Goal: Task Accomplishment & Management: Use online tool/utility

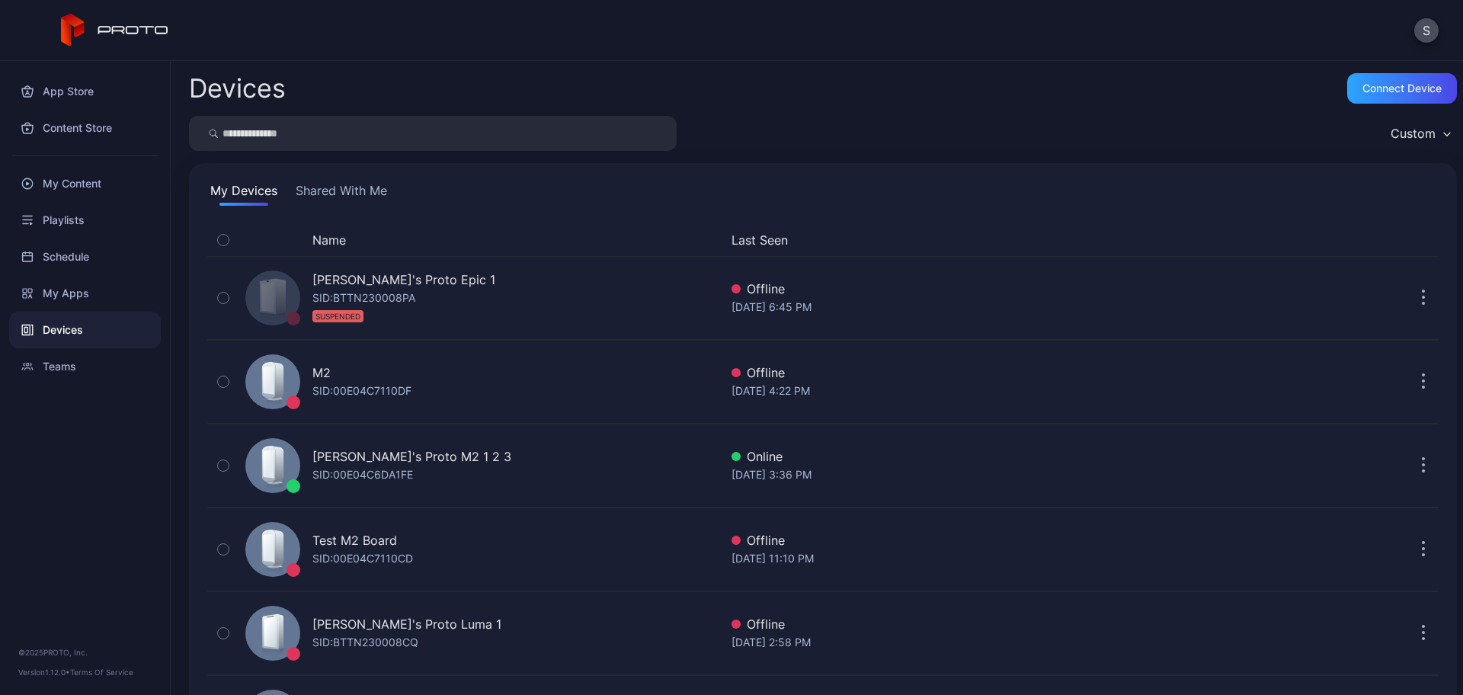
click at [369, 142] on input "search" at bounding box center [433, 133] width 488 height 35
type input "***"
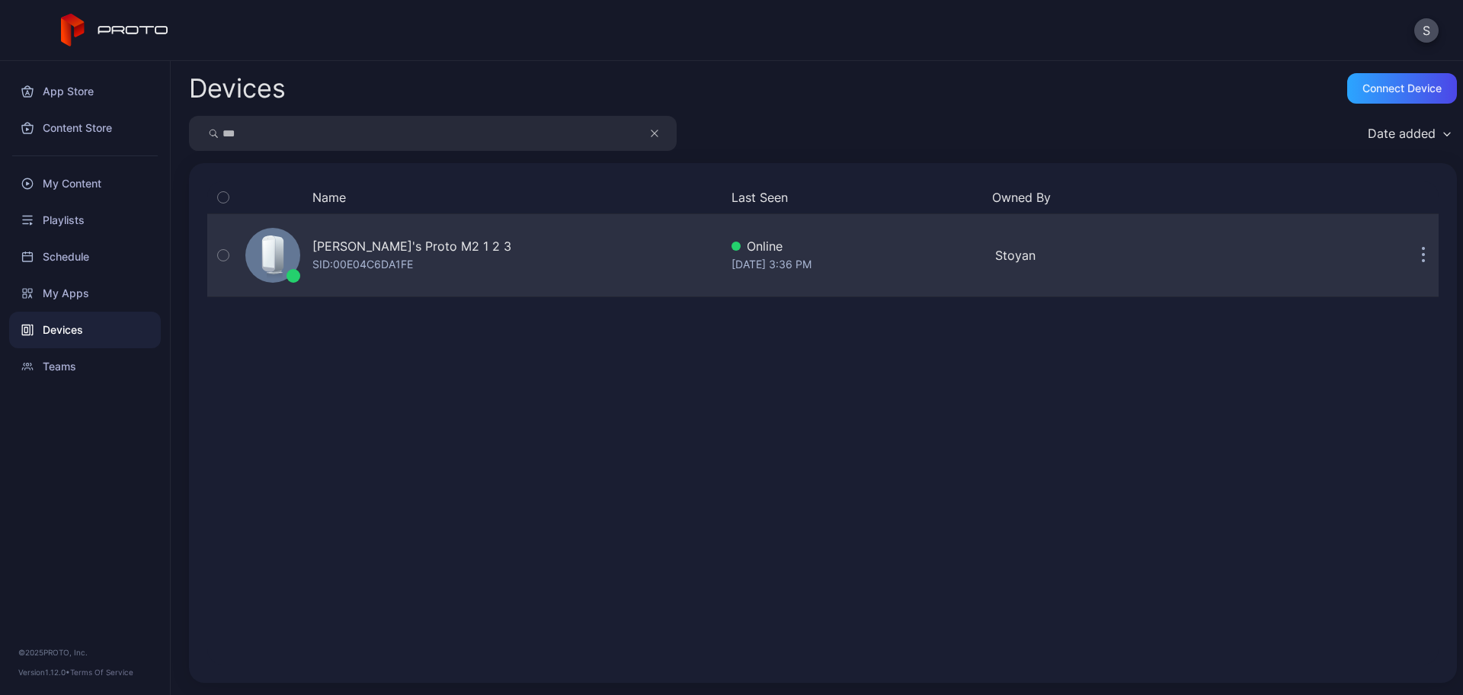
click at [360, 245] on div "[PERSON_NAME]'s Proto M2 1 2 3" at bounding box center [411, 246] width 199 height 18
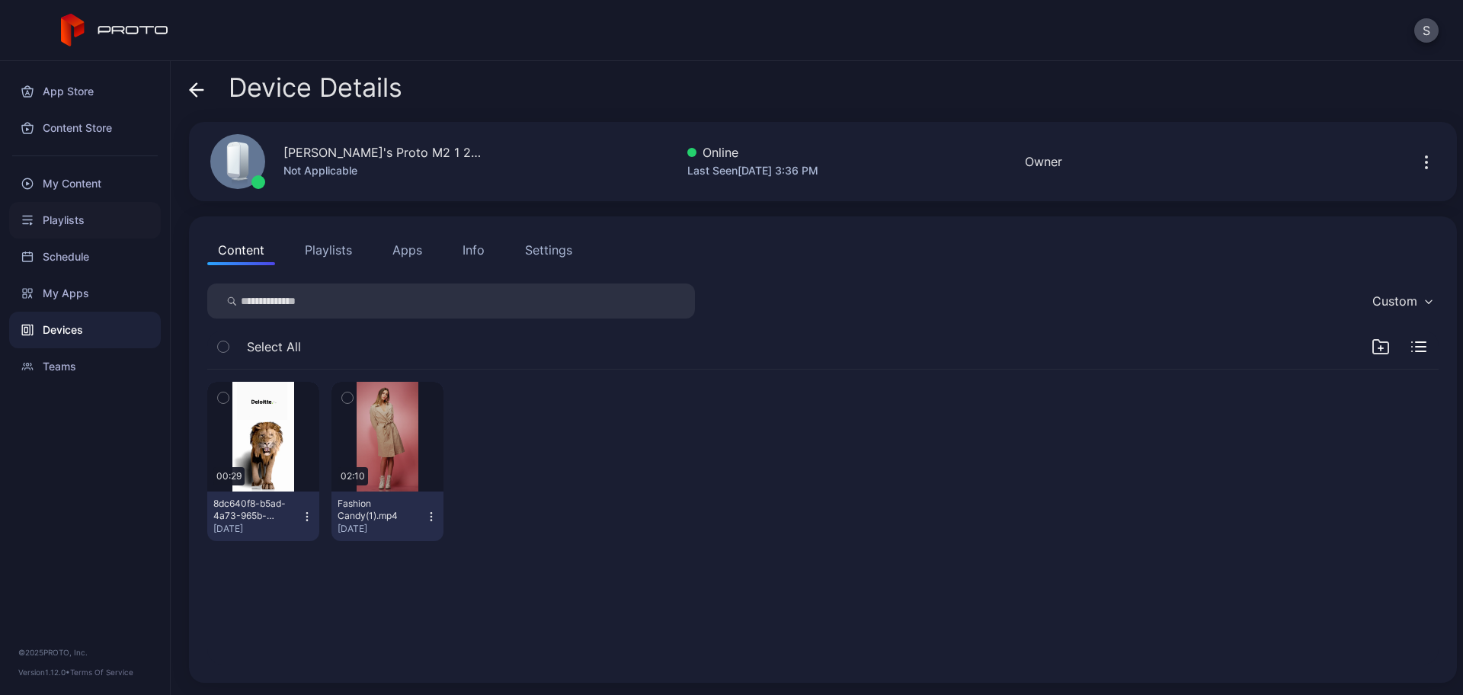
click at [63, 218] on div "Playlists" at bounding box center [85, 220] width 152 height 37
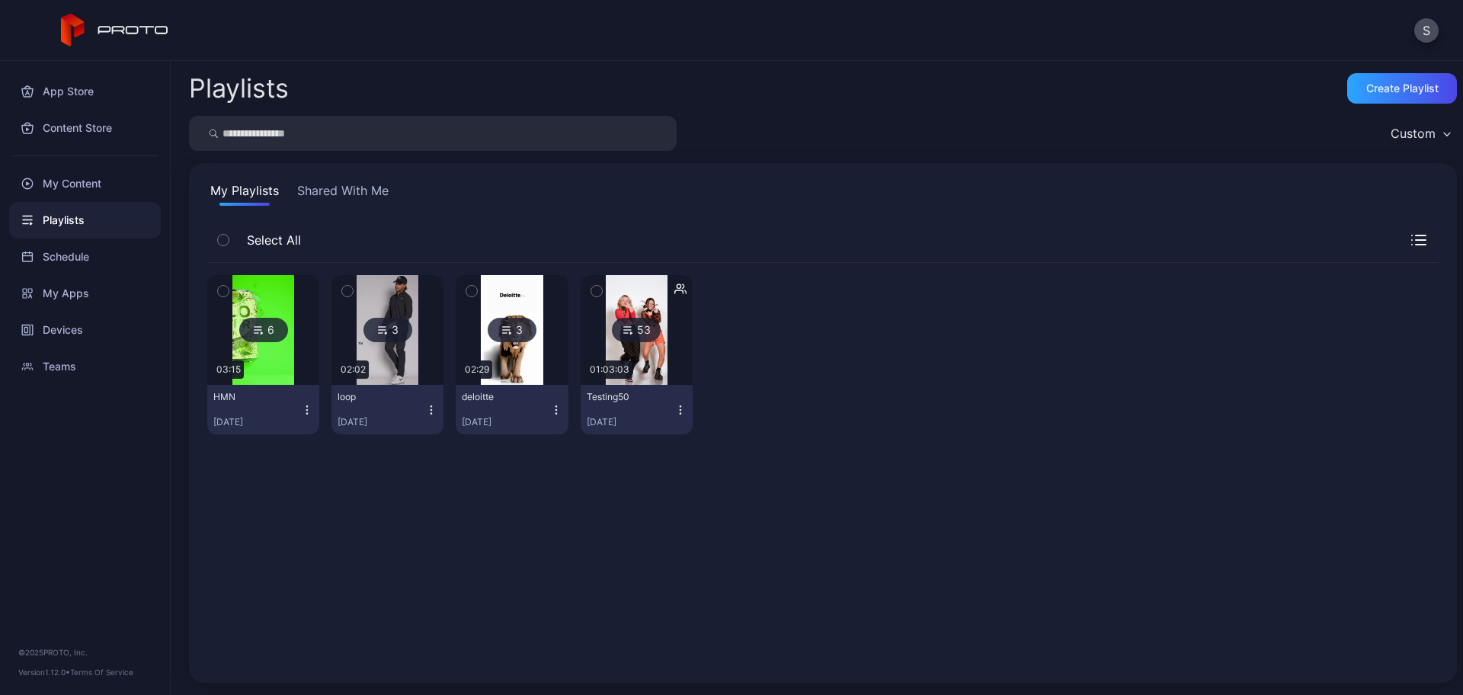
click at [219, 293] on icon "button" at bounding box center [223, 291] width 11 height 17
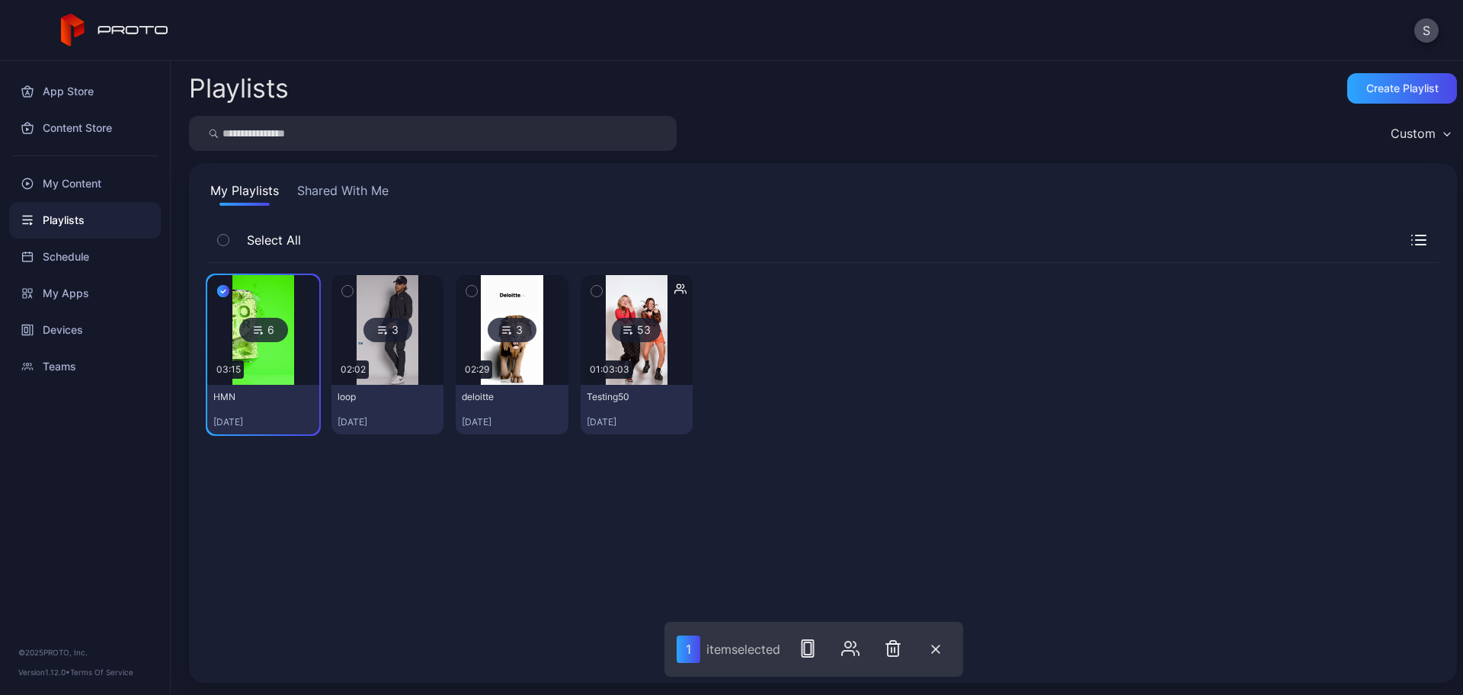
click at [343, 293] on icon "button" at bounding box center [347, 291] width 11 height 17
click at [805, 640] on icon "button" at bounding box center [812, 648] width 18 height 18
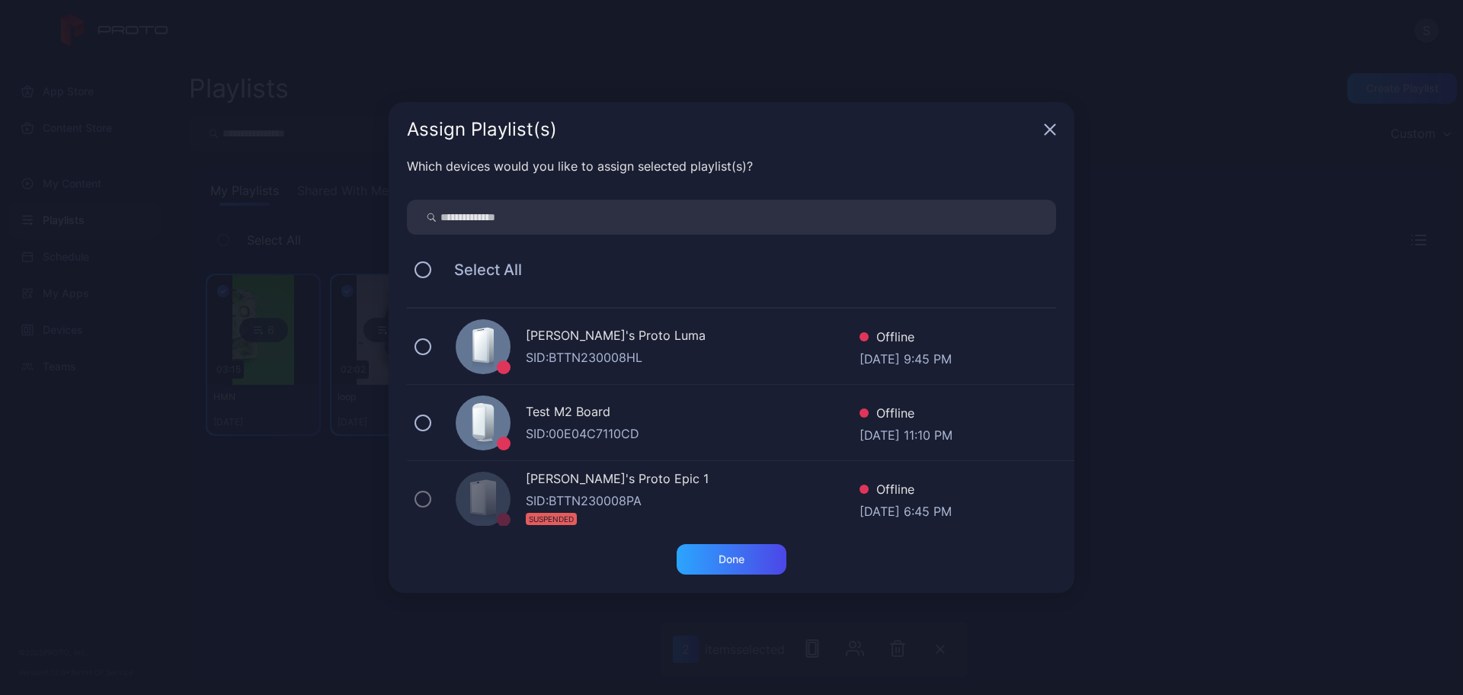
click at [1053, 126] on icon "button" at bounding box center [1051, 130] width 10 height 10
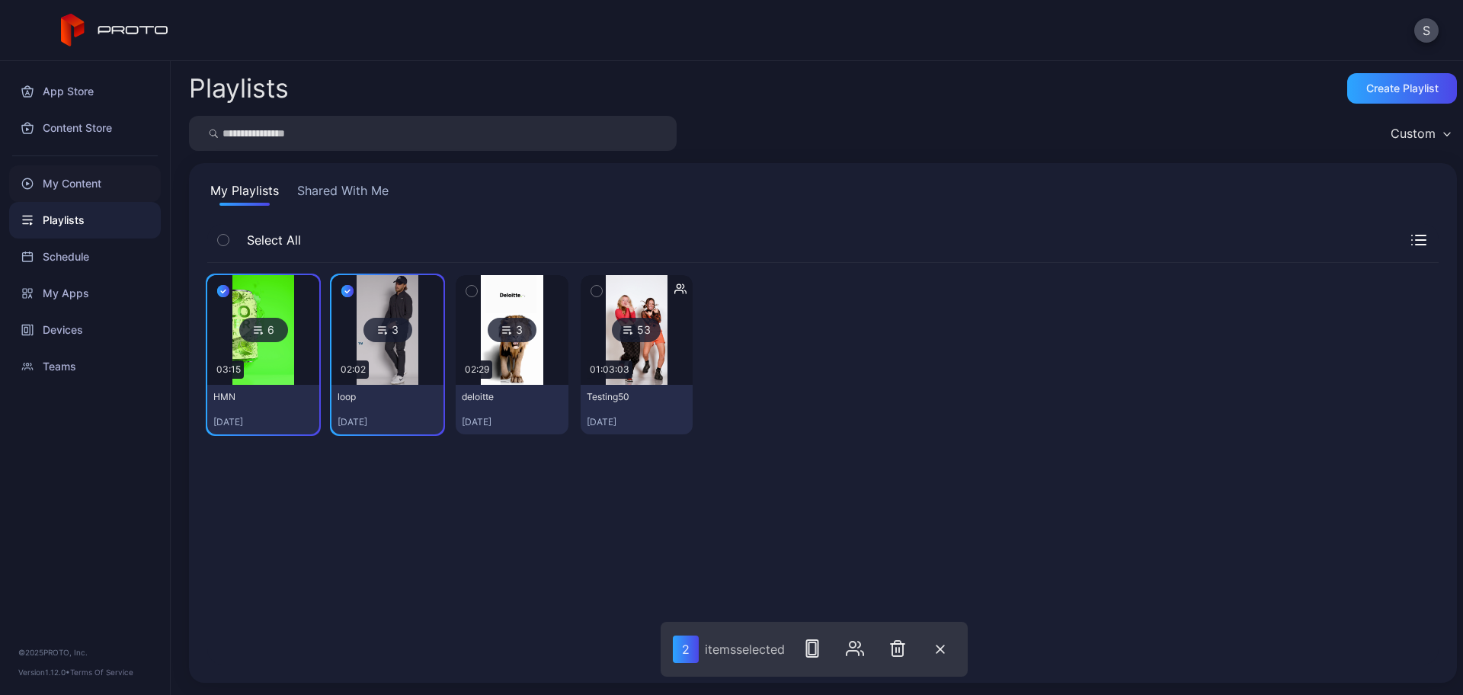
click at [82, 187] on div "My Content" at bounding box center [85, 183] width 152 height 37
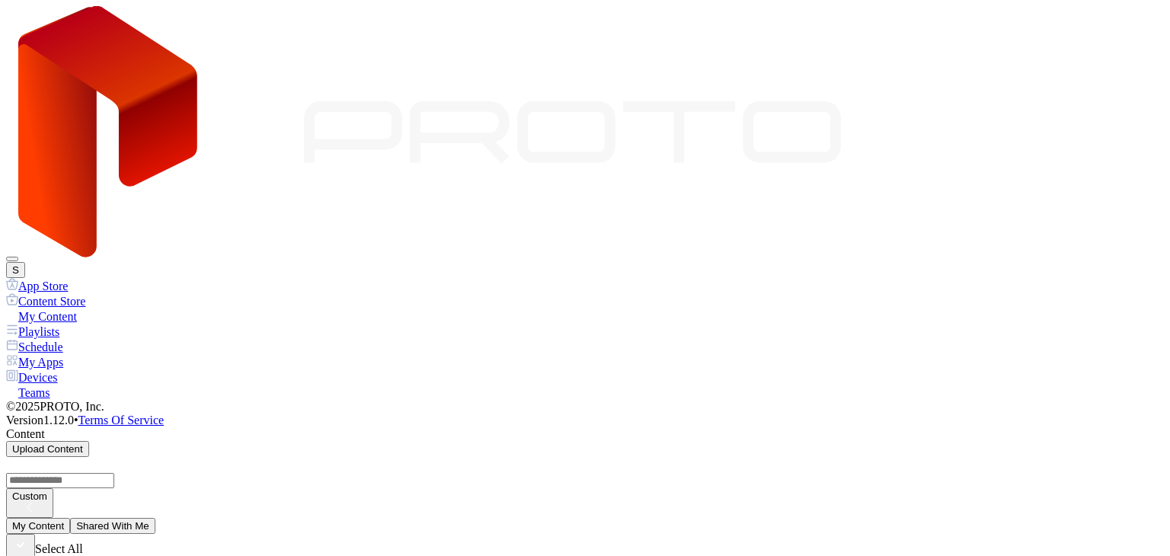
click at [69, 370] on div "Devices" at bounding box center [585, 377] width 1158 height 15
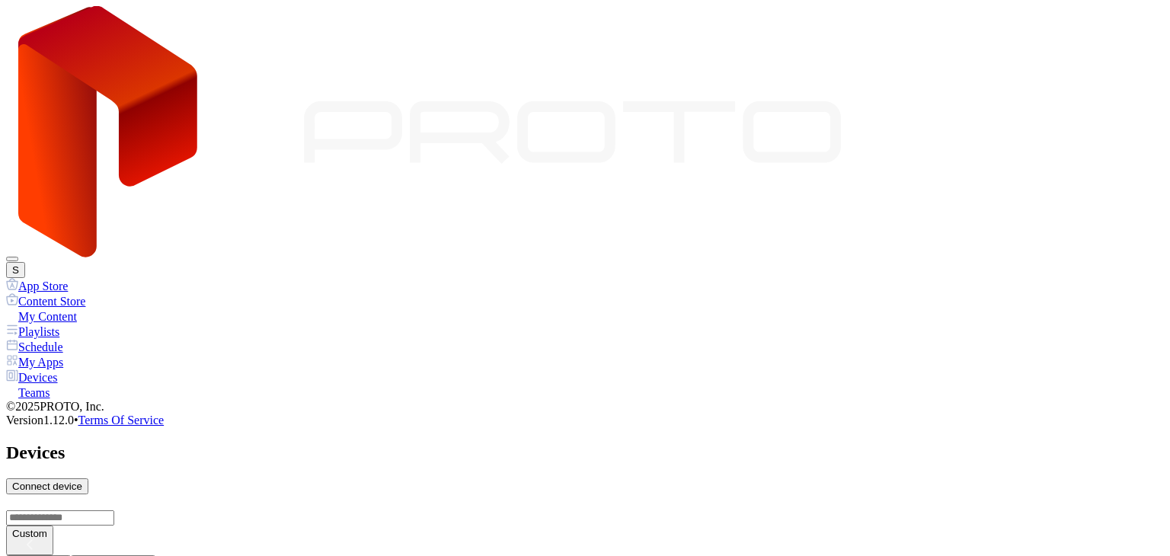
click at [98, 309] on div "My Content" at bounding box center [585, 316] width 1158 height 15
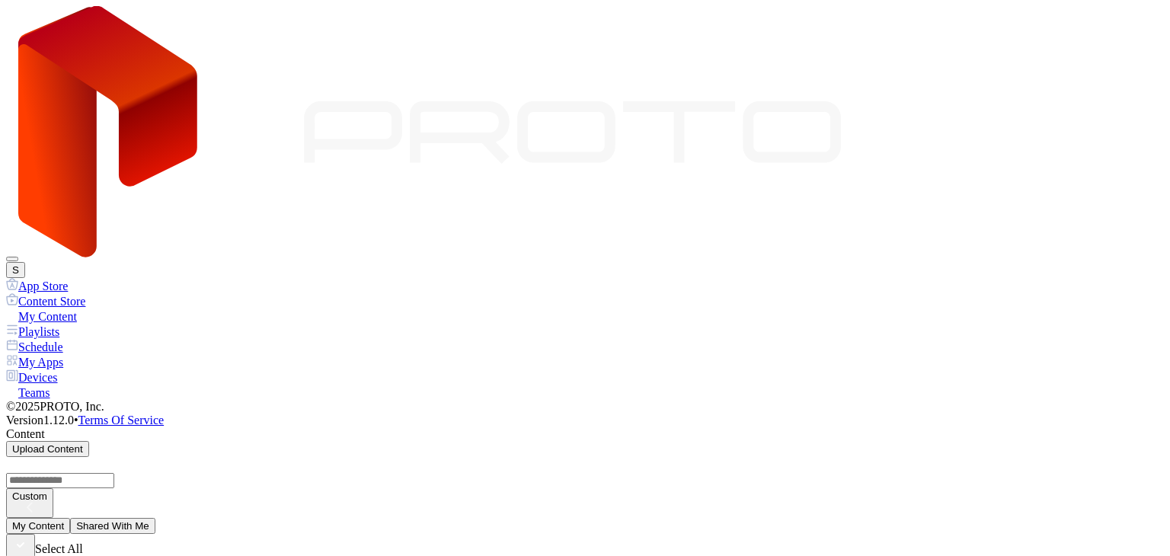
click at [78, 324] on div "Playlists" at bounding box center [585, 331] width 1158 height 15
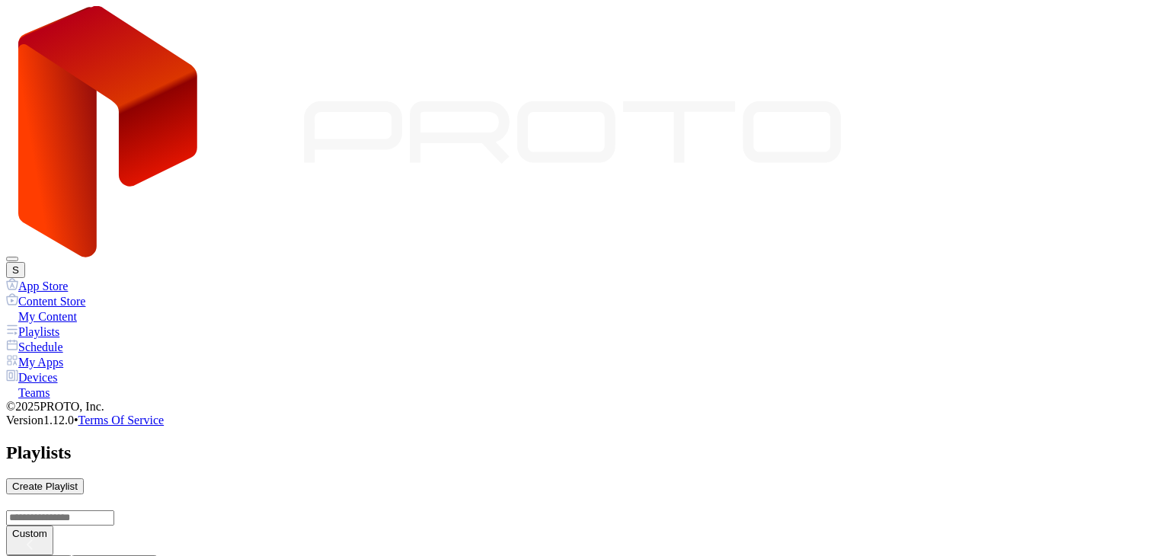
click at [52, 370] on div "Devices" at bounding box center [585, 377] width 1158 height 15
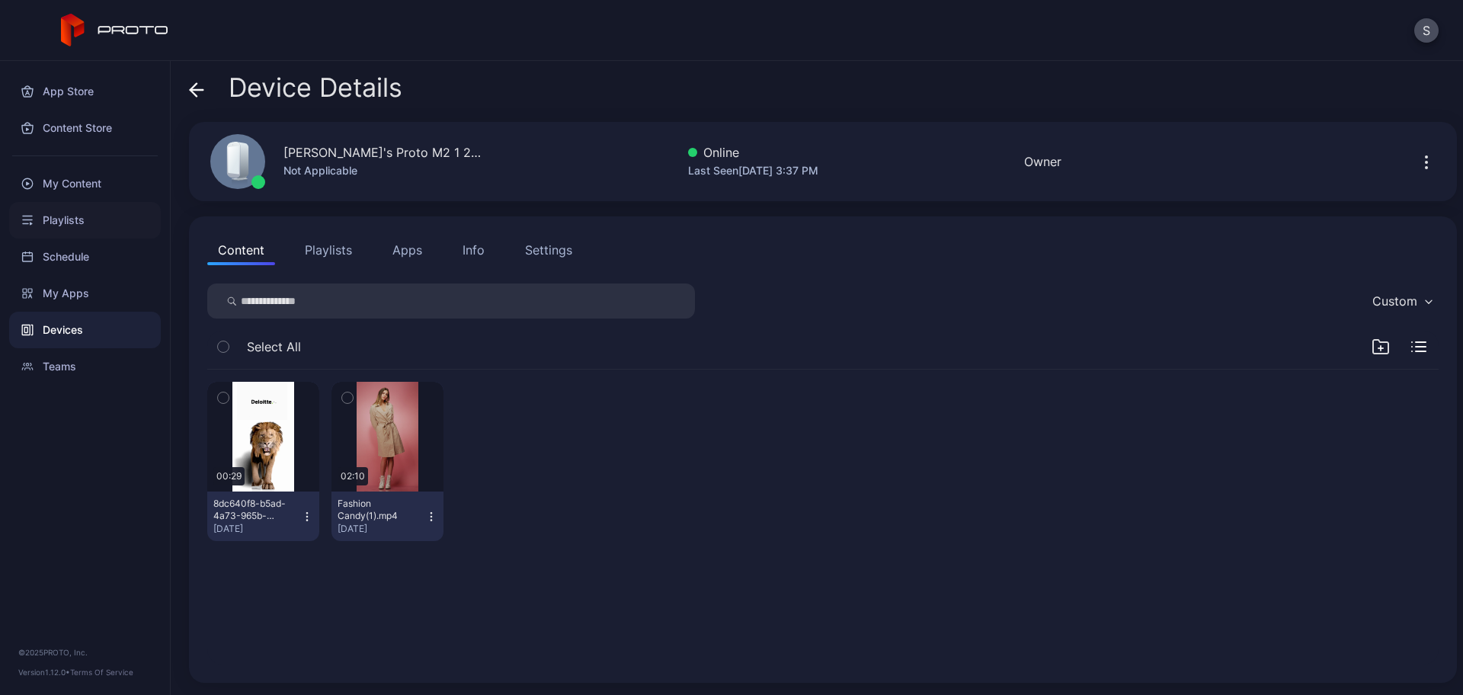
click at [66, 216] on div "Playlists" at bounding box center [85, 220] width 152 height 37
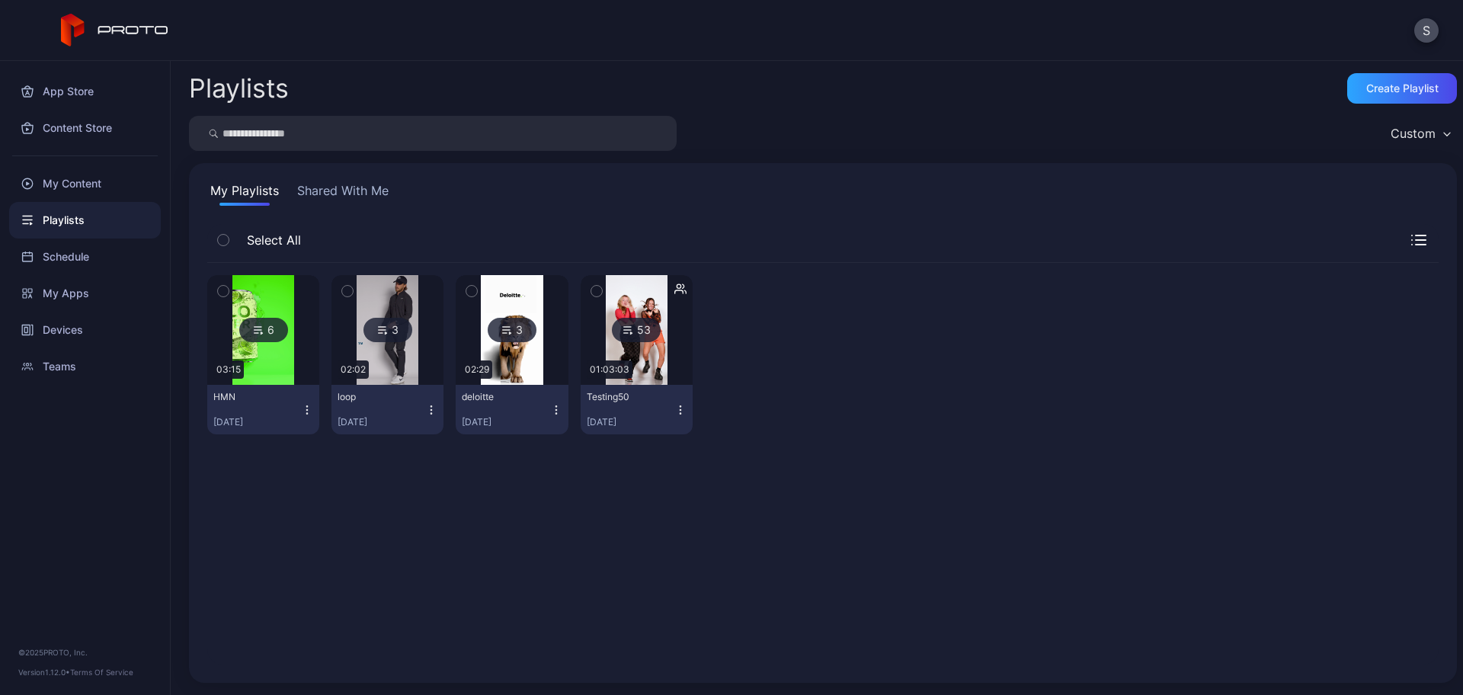
click at [227, 296] on icon "button" at bounding box center [223, 291] width 11 height 17
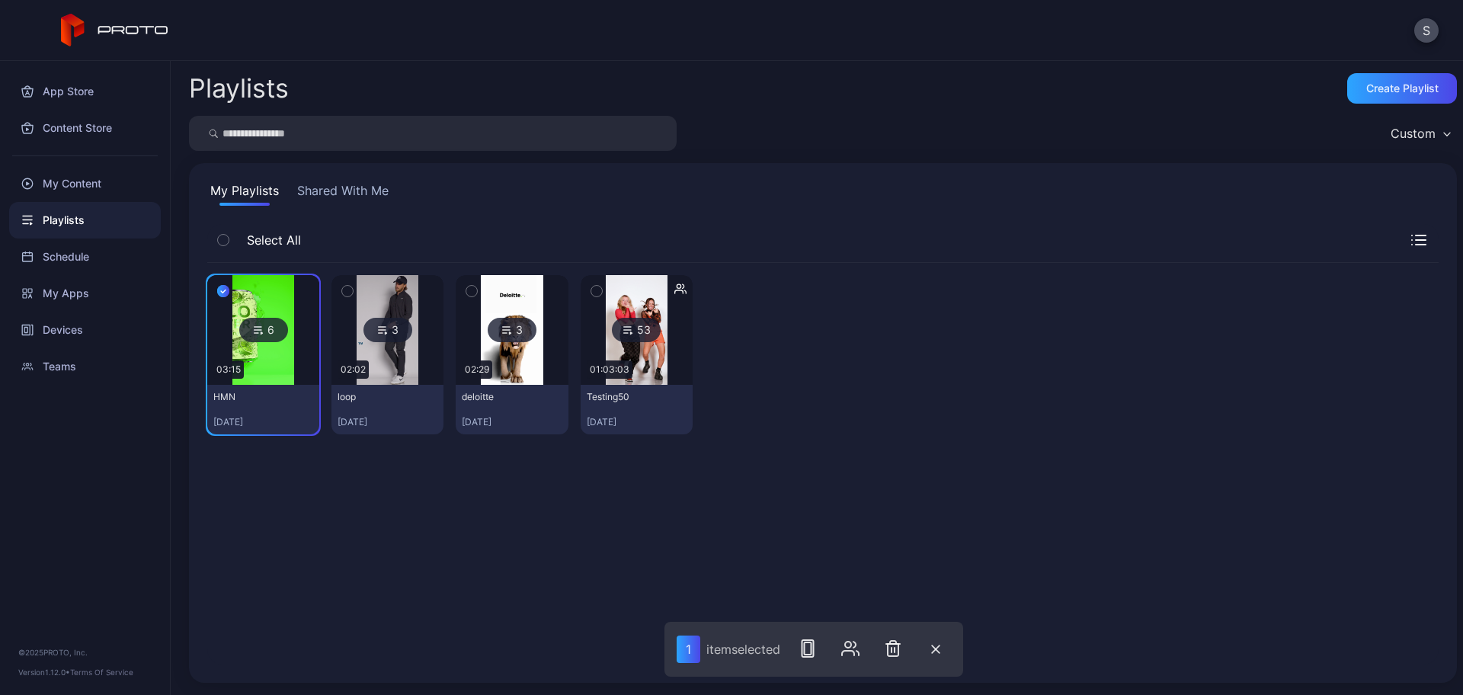
click at [354, 289] on button "button" at bounding box center [347, 291] width 32 height 32
click at [813, 650] on icon "button" at bounding box center [812, 648] width 18 height 18
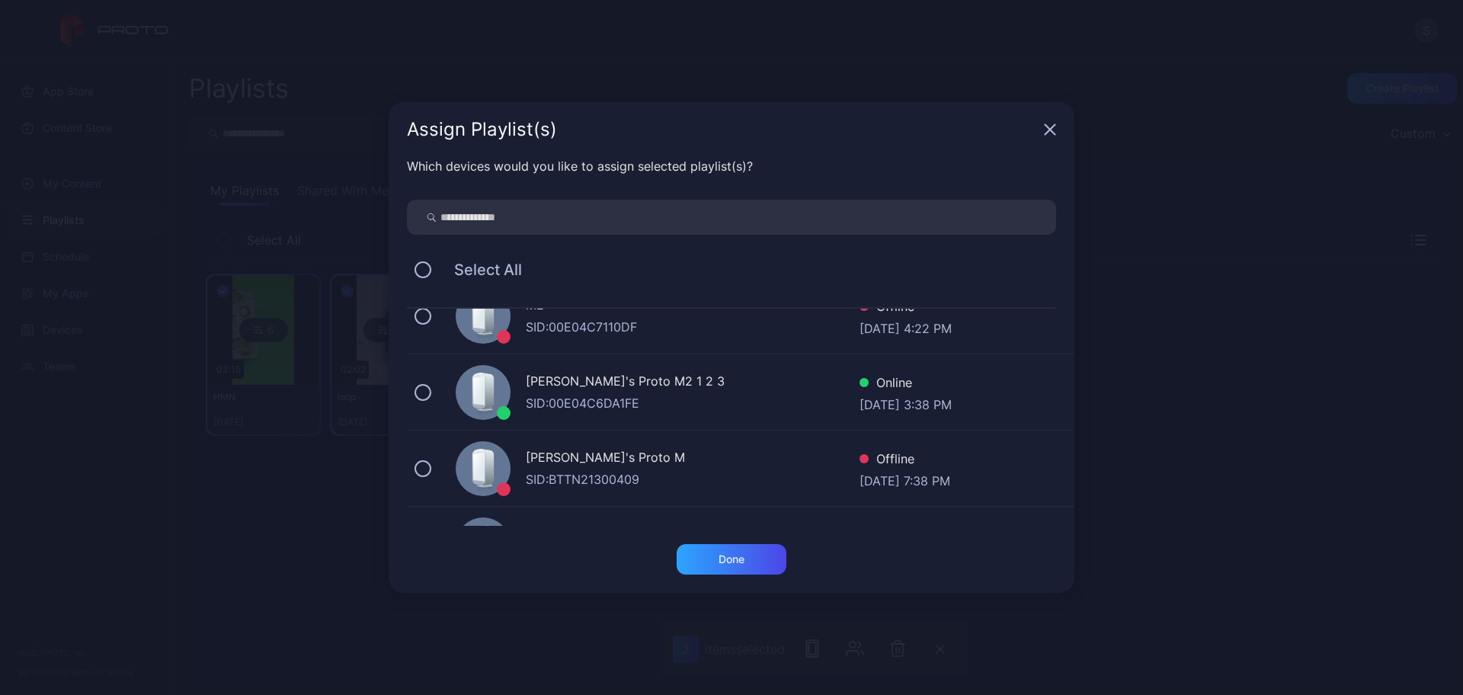
scroll to position [261, 0]
click at [624, 390] on div "[PERSON_NAME]'s Proto M2 1 2 3" at bounding box center [693, 381] width 334 height 22
click at [740, 547] on div "Done" at bounding box center [732, 559] width 110 height 30
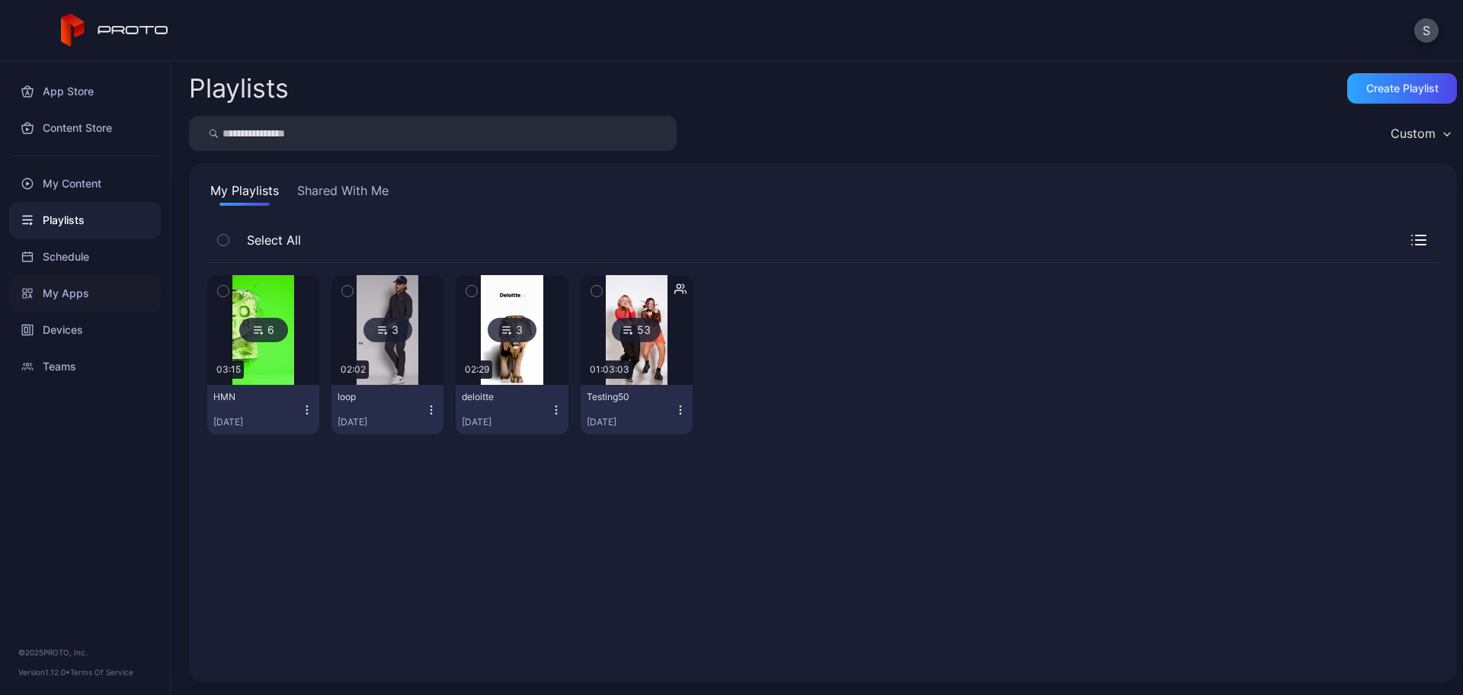
click at [72, 294] on div "My Apps" at bounding box center [85, 293] width 152 height 37
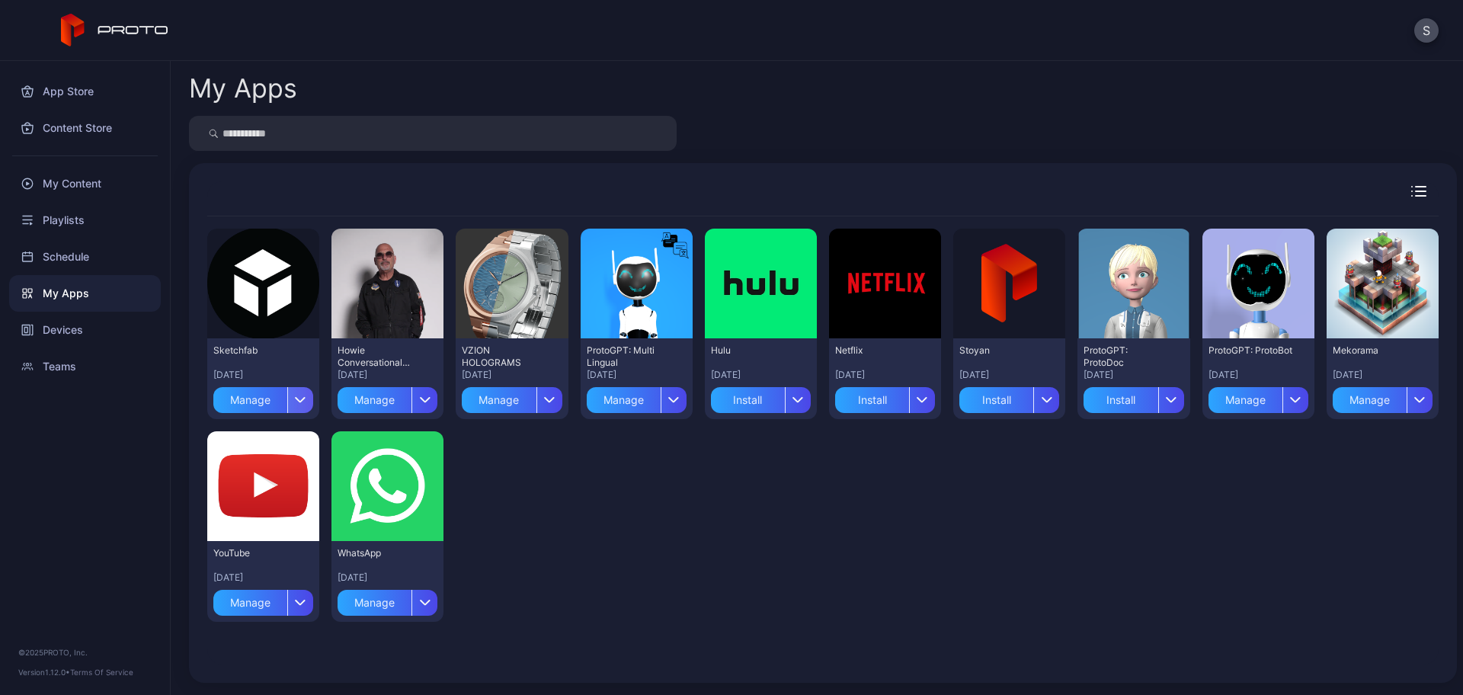
click at [296, 403] on div "button" at bounding box center [300, 400] width 26 height 26
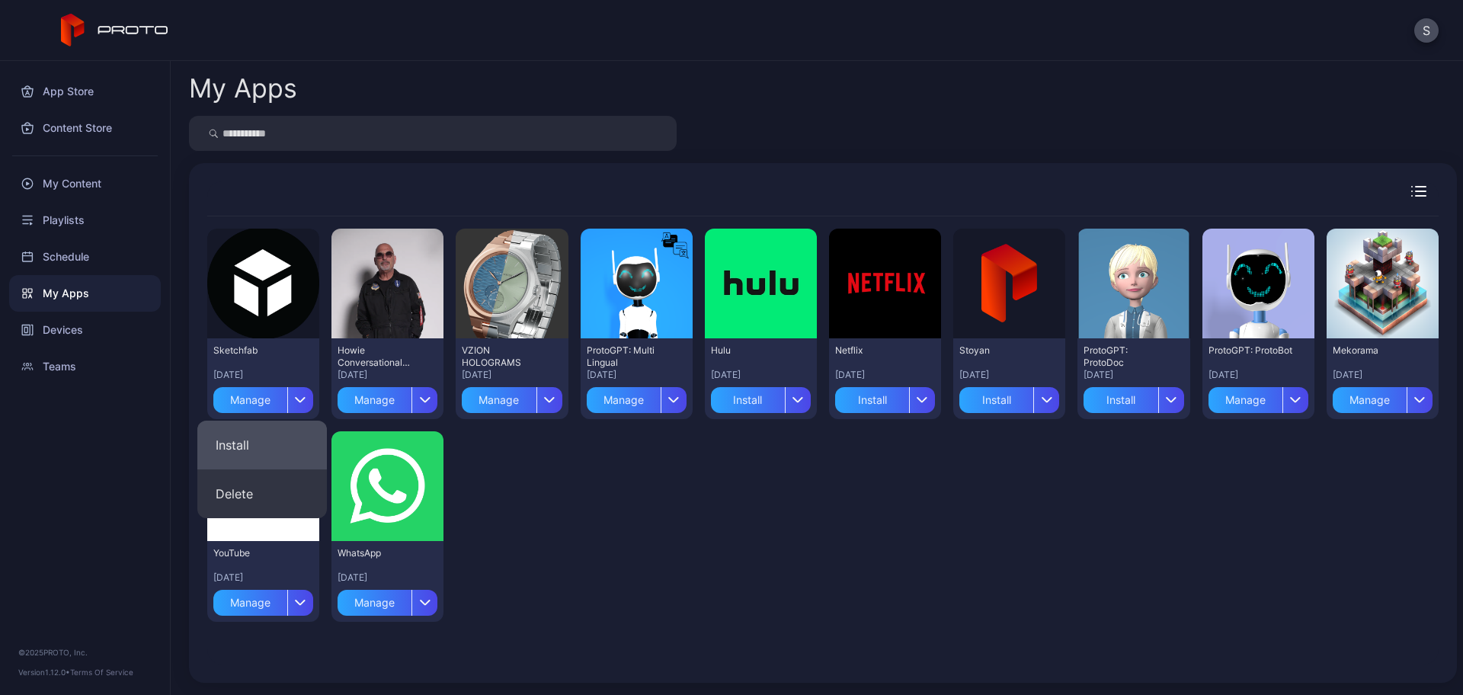
click at [277, 450] on button "Install" at bounding box center [262, 445] width 130 height 49
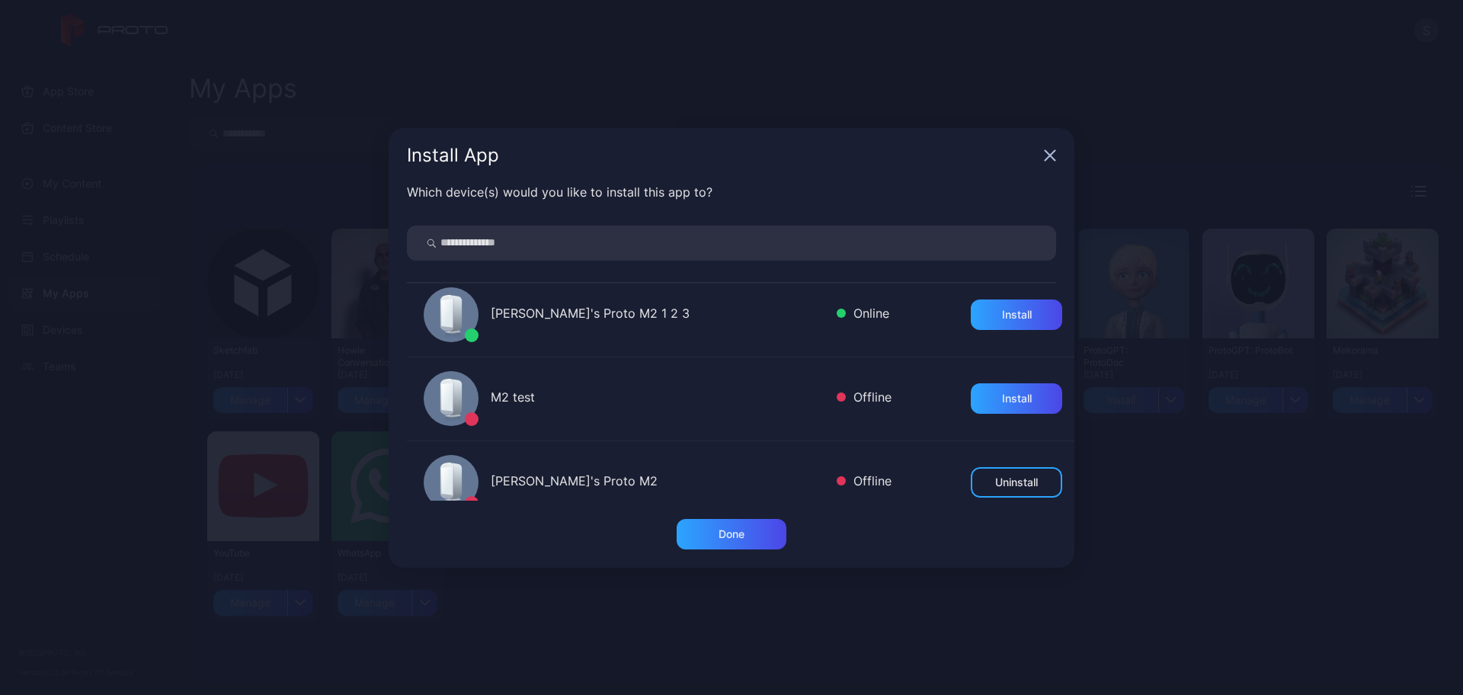
scroll to position [262, 0]
click at [990, 305] on div "Install" at bounding box center [1016, 314] width 91 height 30
click at [721, 536] on div "Done" at bounding box center [732, 534] width 26 height 12
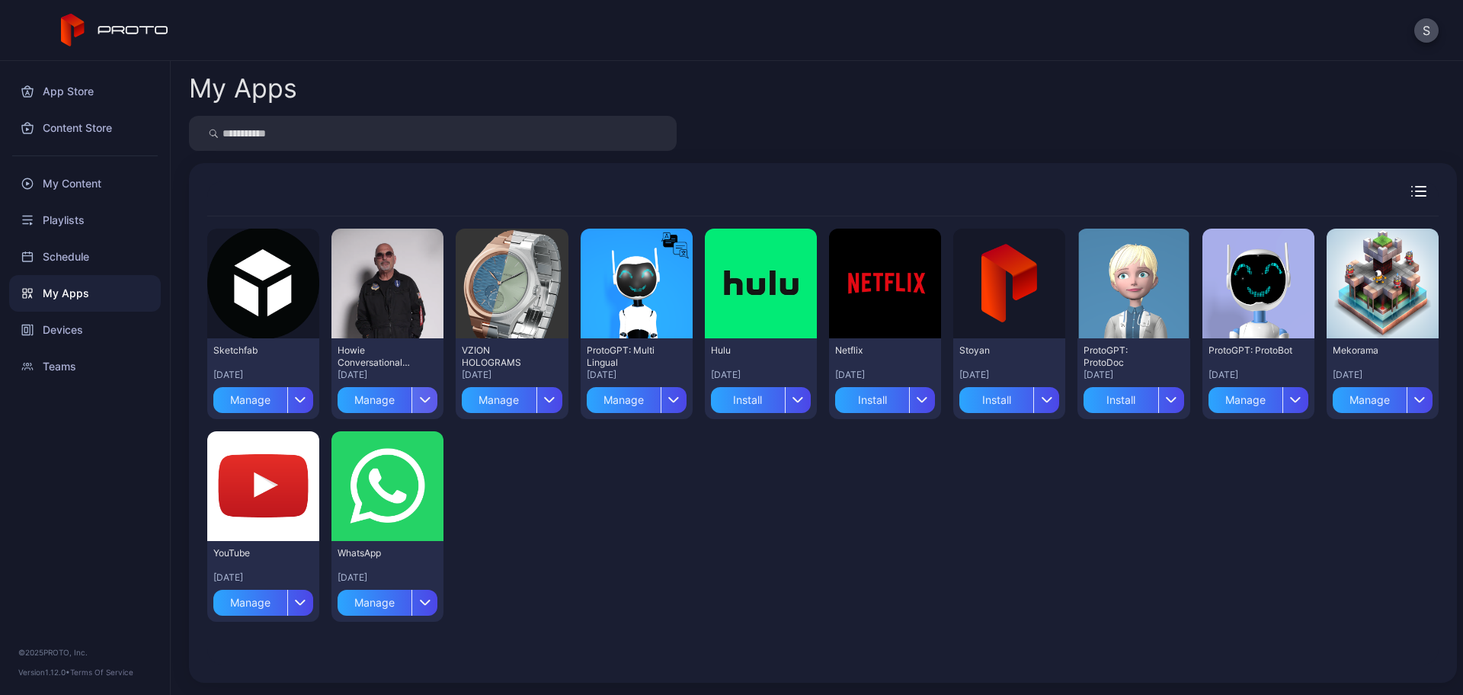
click at [421, 398] on icon "button" at bounding box center [425, 400] width 9 height 5
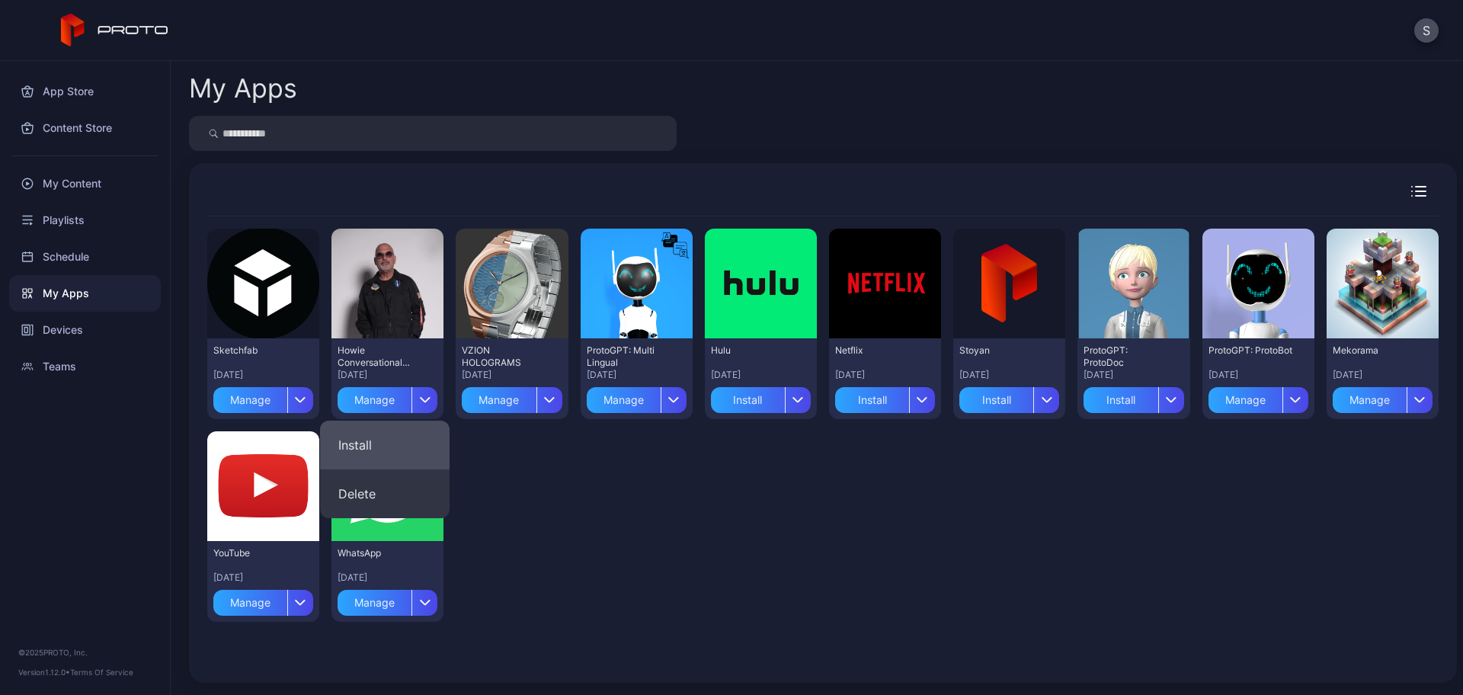
click at [399, 444] on button "Install" at bounding box center [385, 445] width 130 height 49
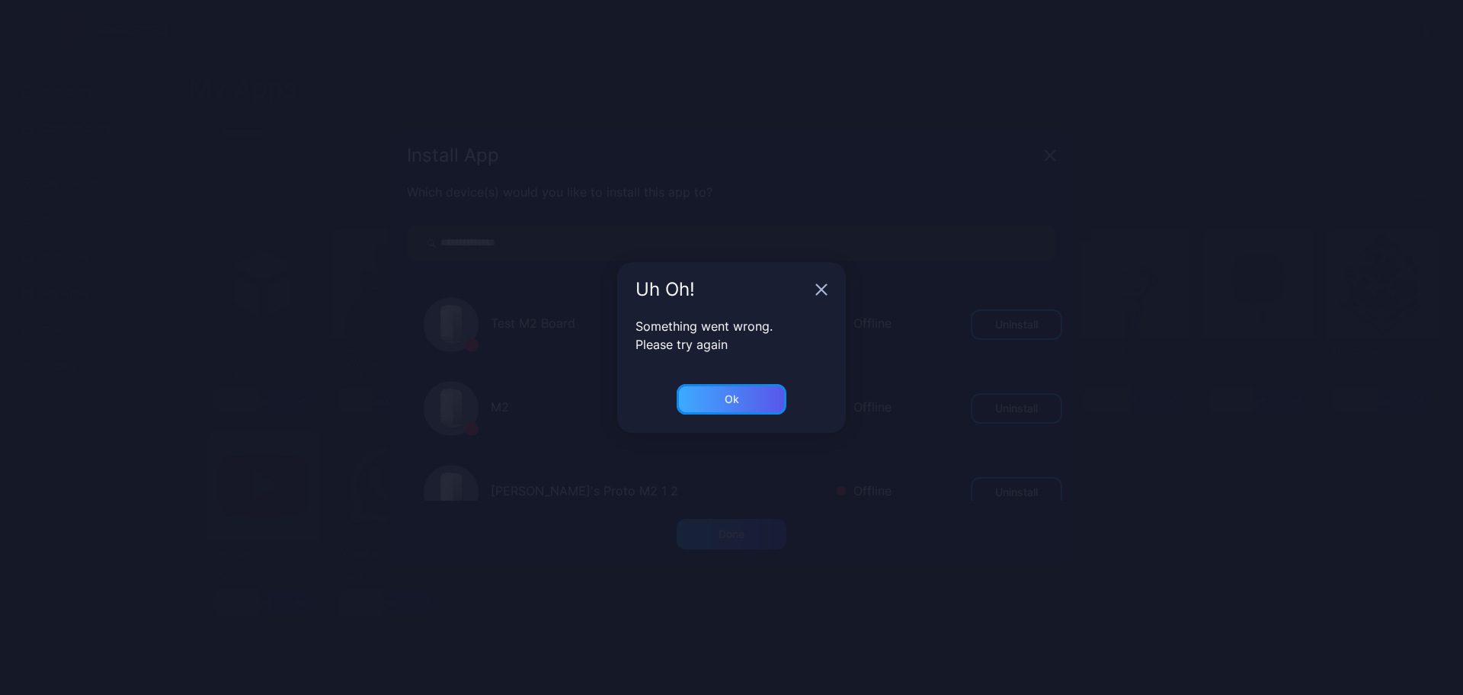
click at [741, 398] on div "Ok" at bounding box center [732, 399] width 110 height 30
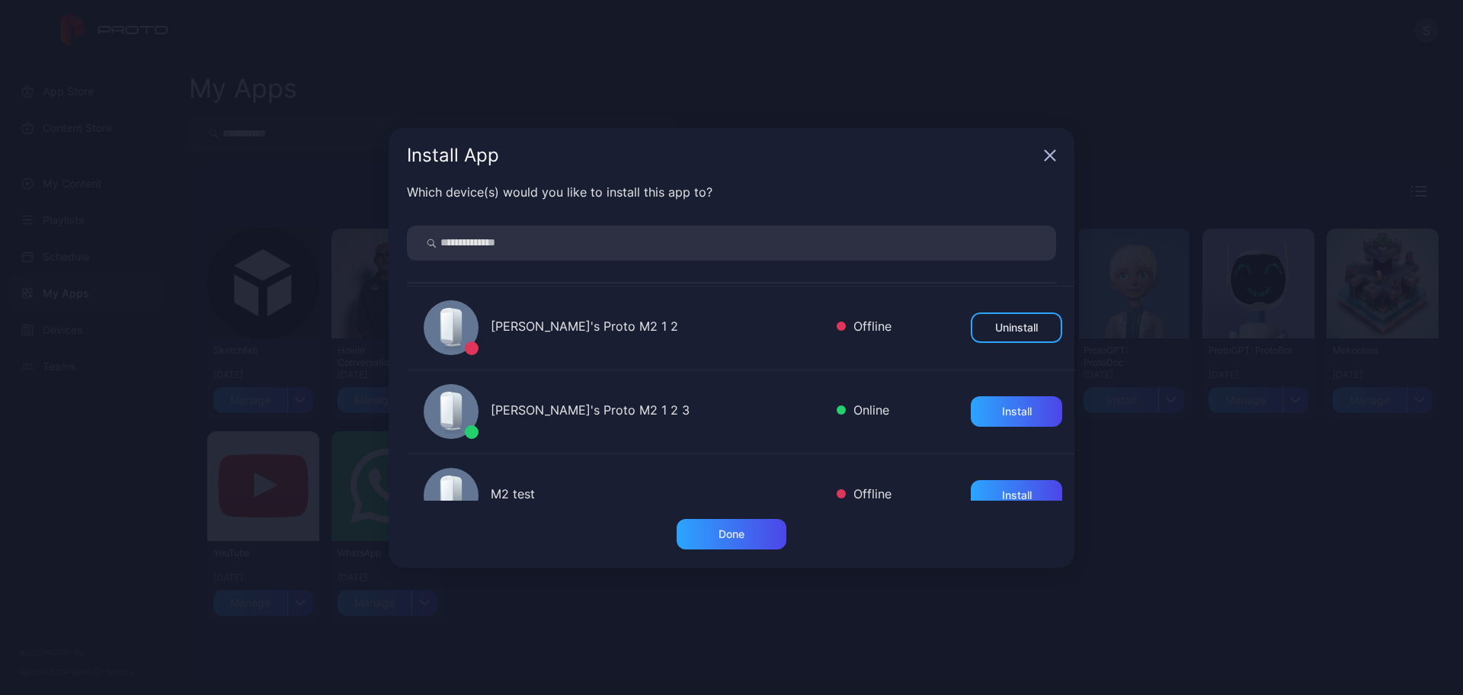
scroll to position [197, 0]
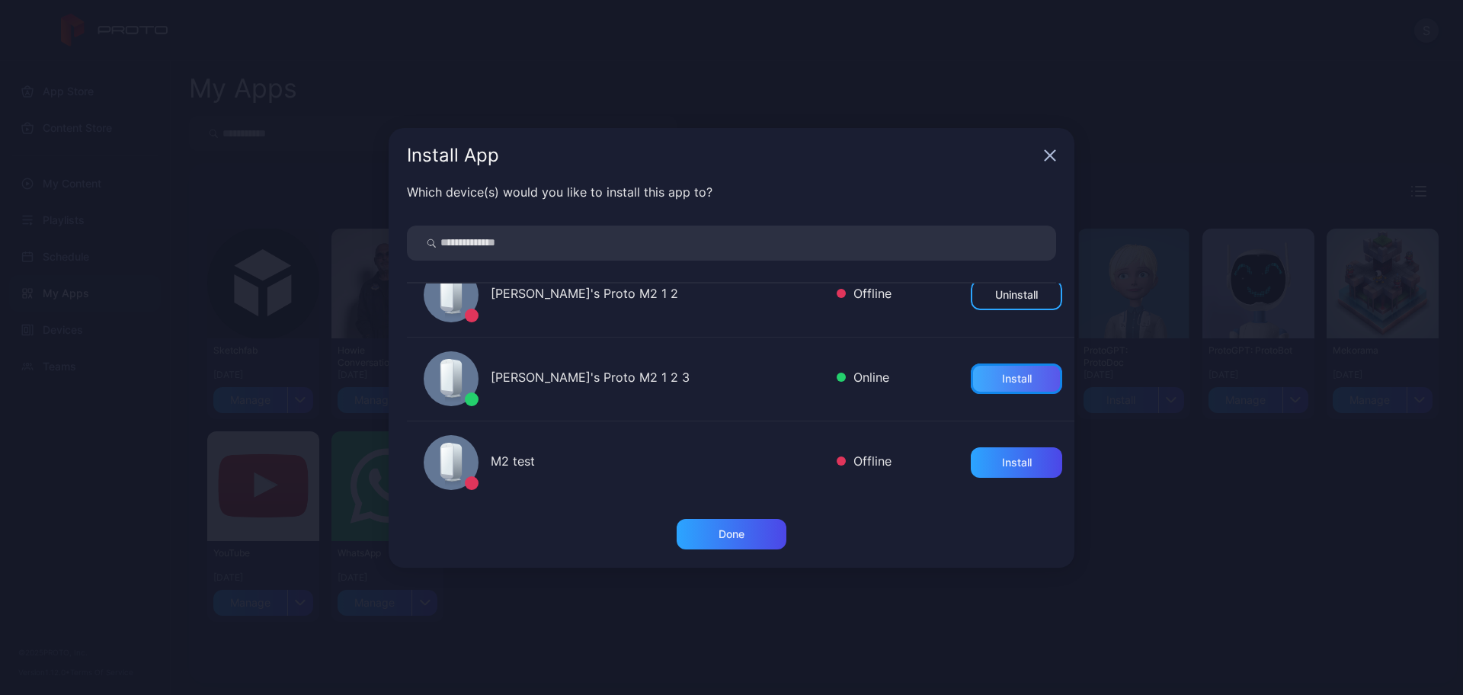
click at [1012, 379] on div "Install" at bounding box center [1017, 379] width 30 height 12
click at [719, 530] on div "Done" at bounding box center [732, 534] width 26 height 12
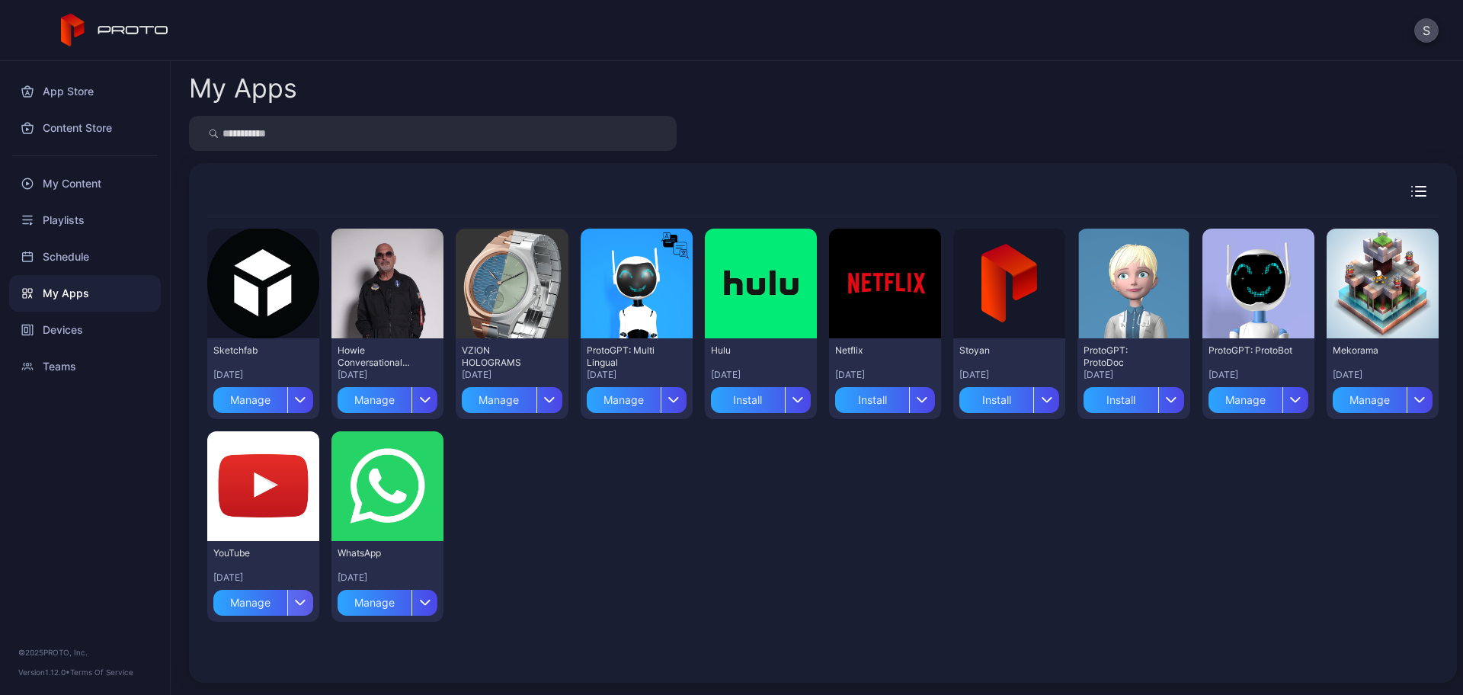
click at [291, 592] on div "button" at bounding box center [300, 603] width 26 height 26
click at [275, 509] on button "Install" at bounding box center [262, 503] width 130 height 49
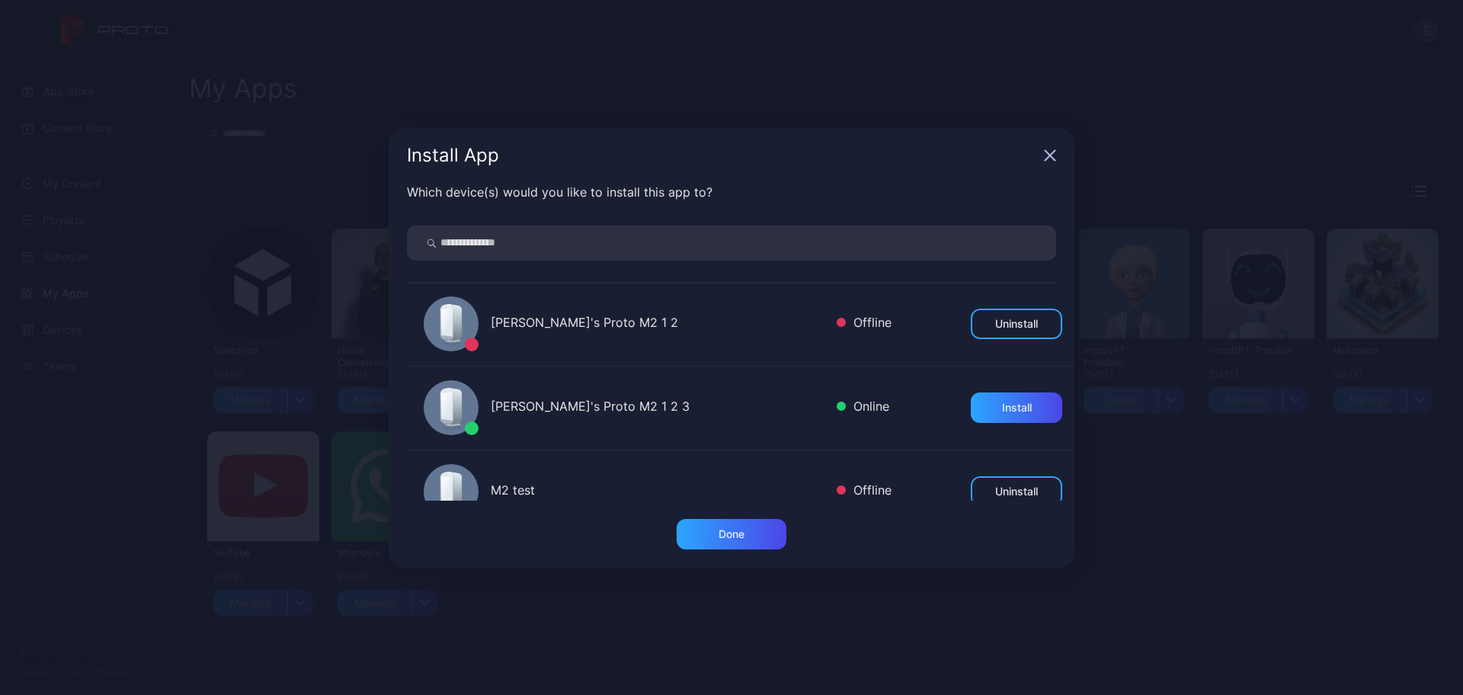
scroll to position [171, 0]
click at [991, 394] on div "Install" at bounding box center [1016, 405] width 91 height 30
click at [732, 541] on div "Done" at bounding box center [732, 534] width 110 height 30
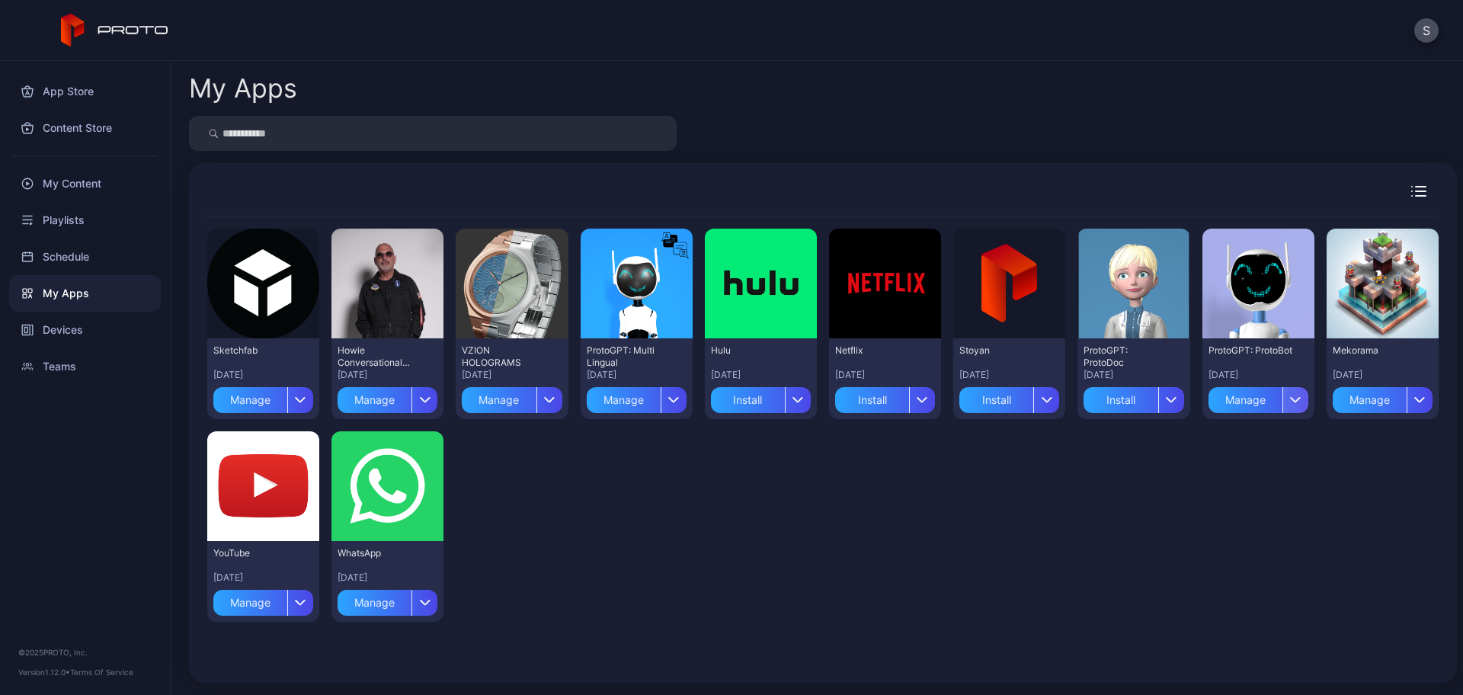
click at [1290, 396] on icon "button" at bounding box center [1295, 399] width 11 height 6
click at [1254, 448] on button "Install" at bounding box center [1243, 445] width 130 height 49
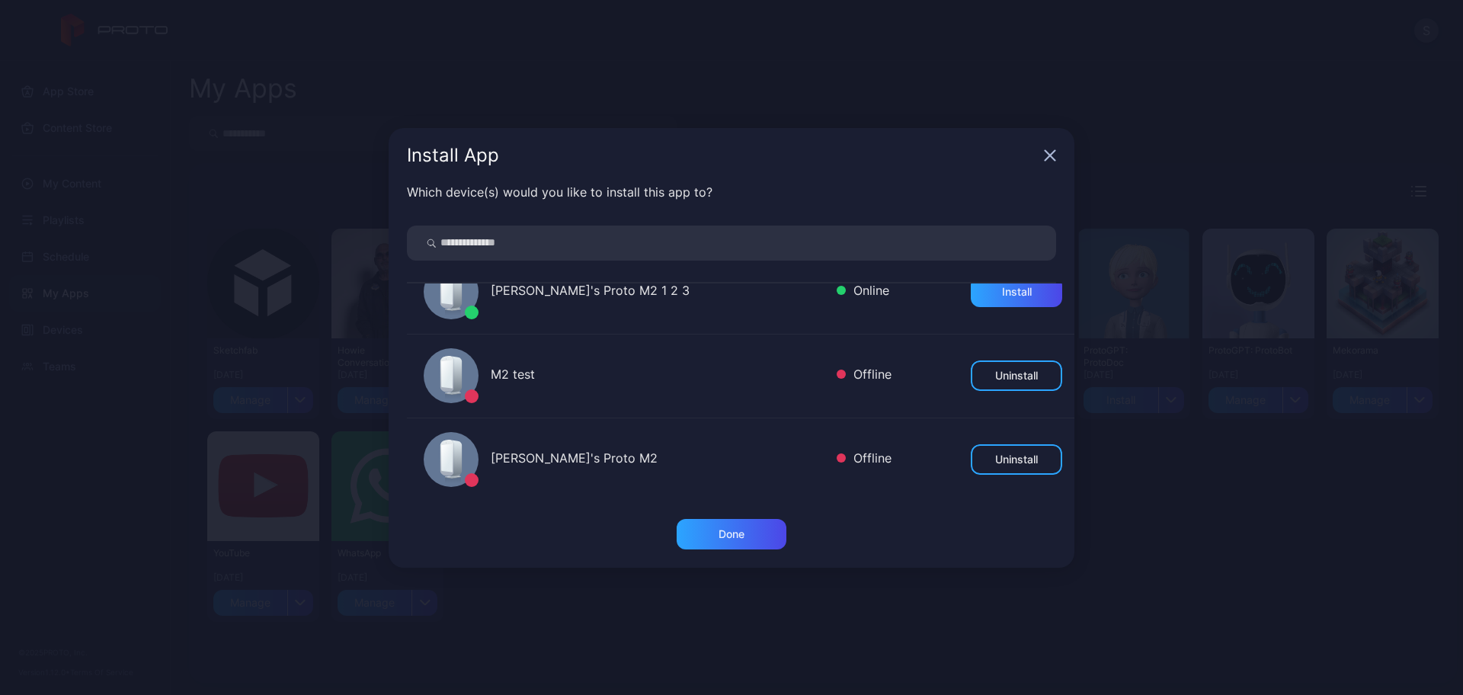
scroll to position [285, 0]
click at [1005, 296] on div "Install" at bounding box center [1017, 291] width 30 height 12
click at [732, 533] on div "Done" at bounding box center [732, 534] width 26 height 12
